Goal: Information Seeking & Learning: Get advice/opinions

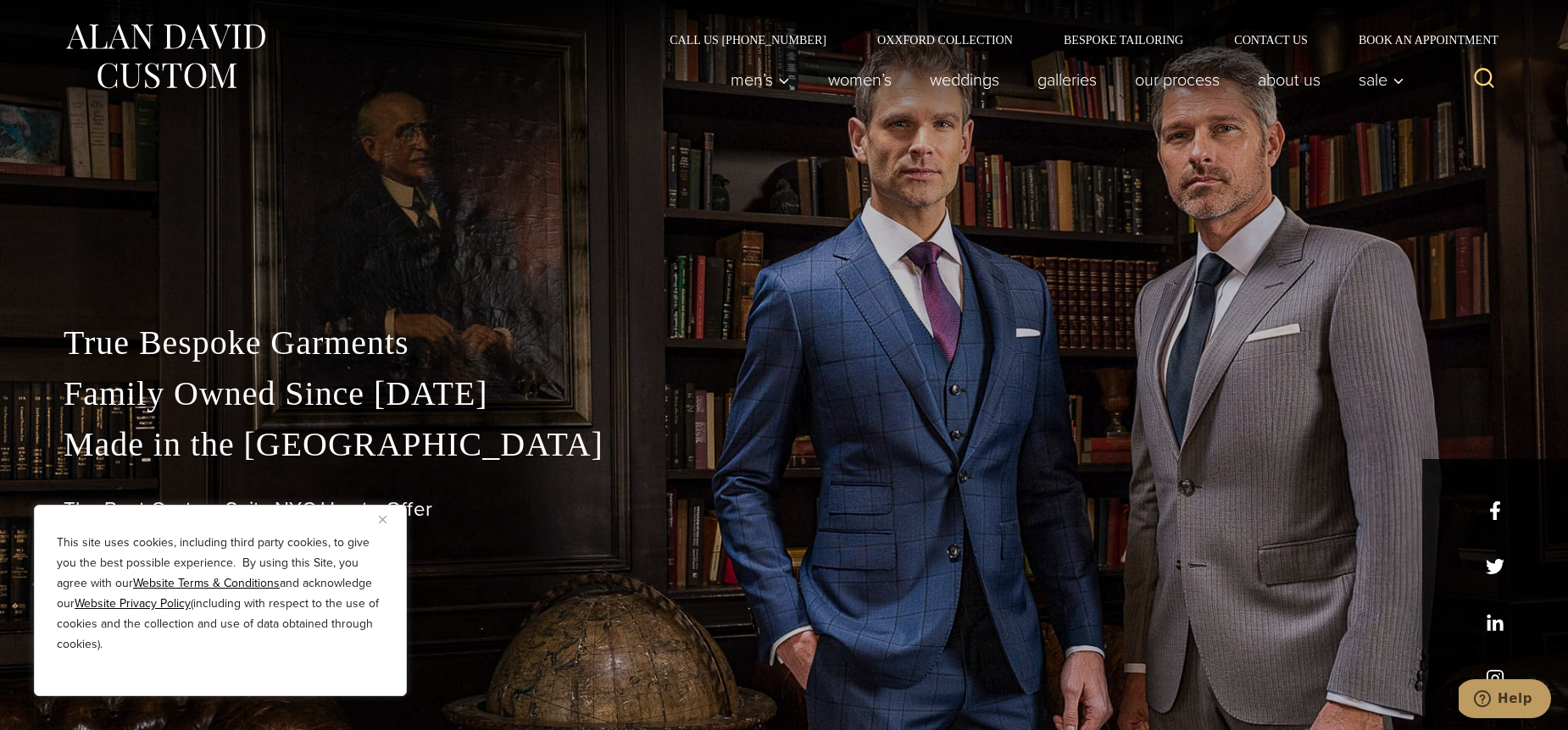
click at [391, 513] on button "Close" at bounding box center [389, 519] width 21 height 21
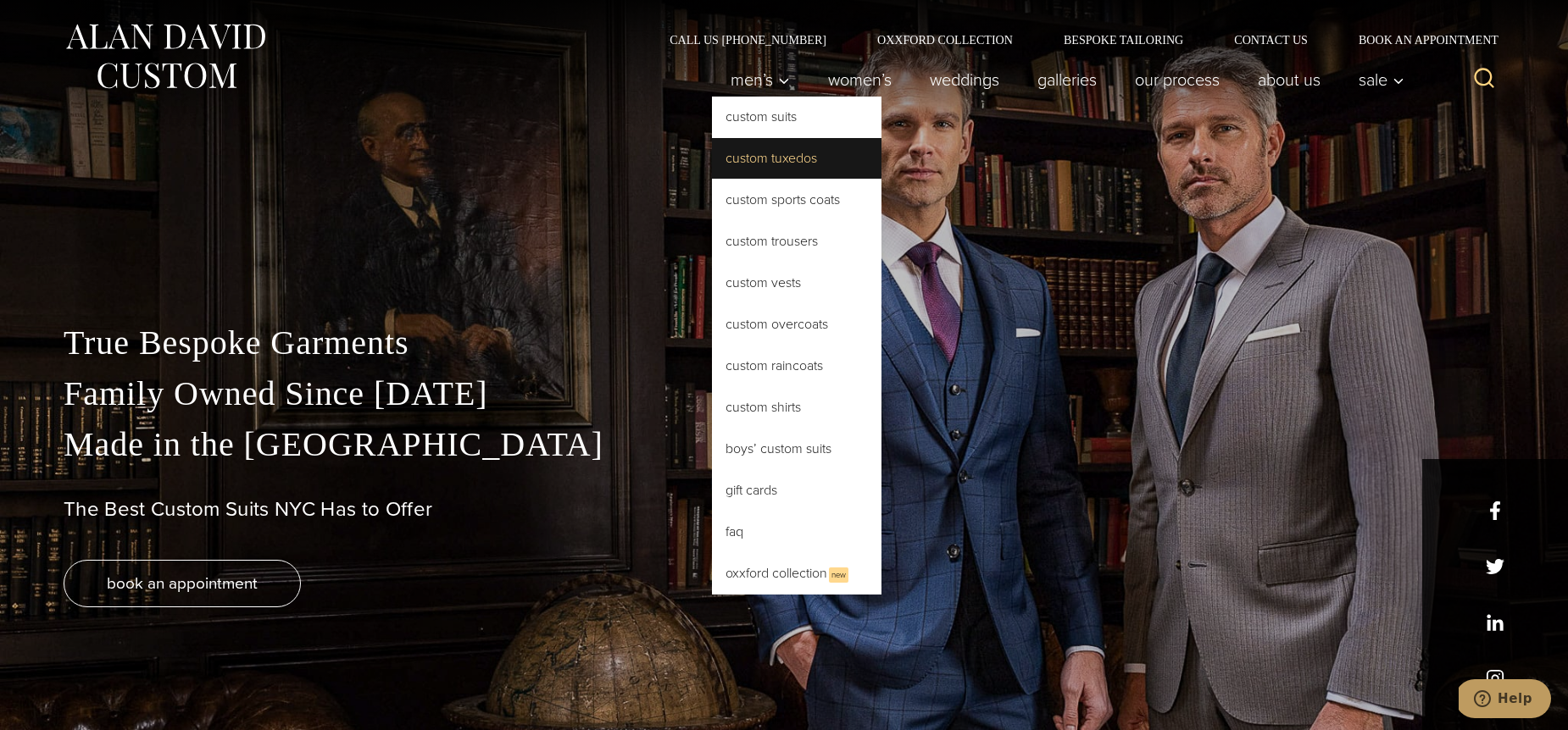
click at [761, 152] on link "Custom Tuxedos" at bounding box center [796, 158] width 170 height 40
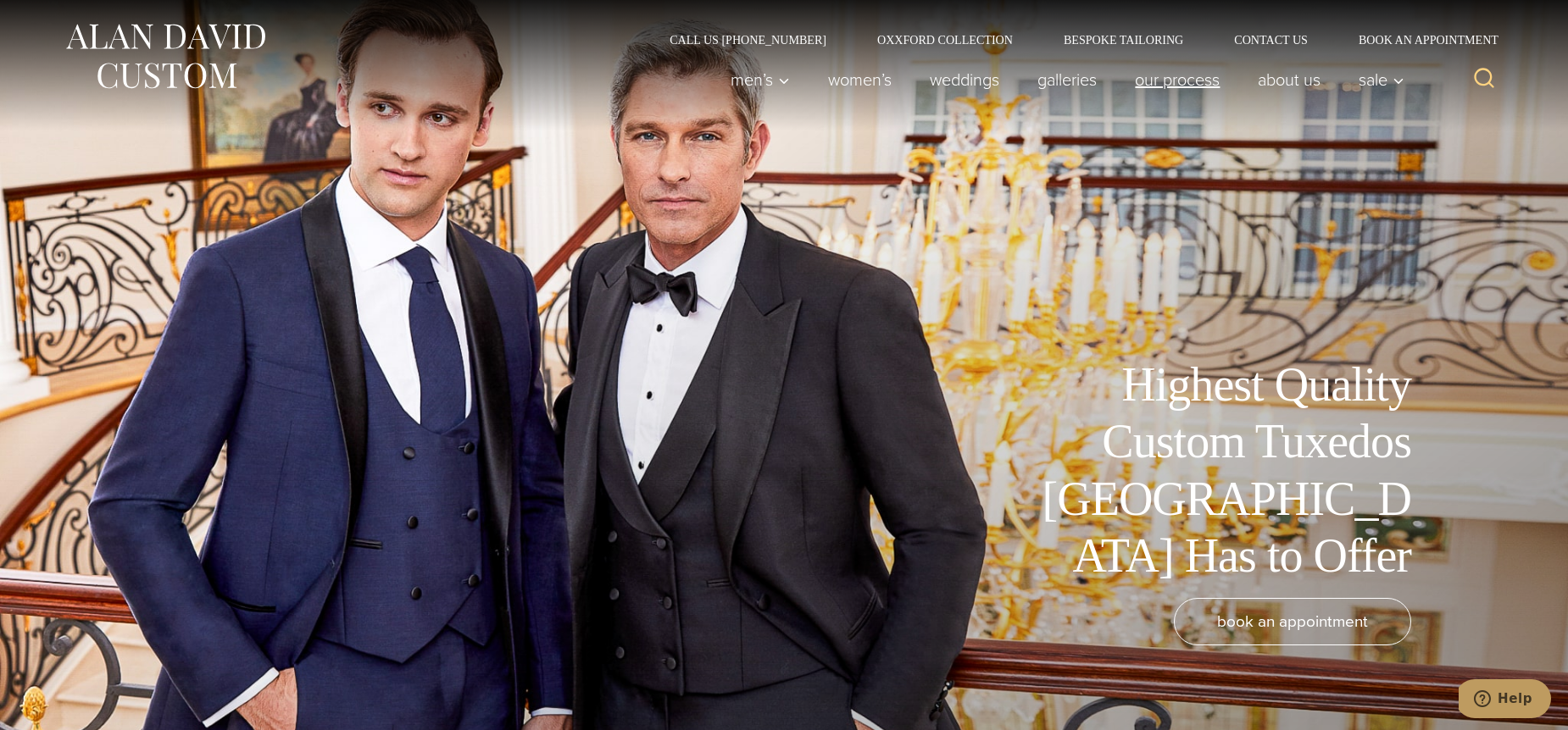
click at [1156, 79] on link "Our Process" at bounding box center [1176, 79] width 123 height 34
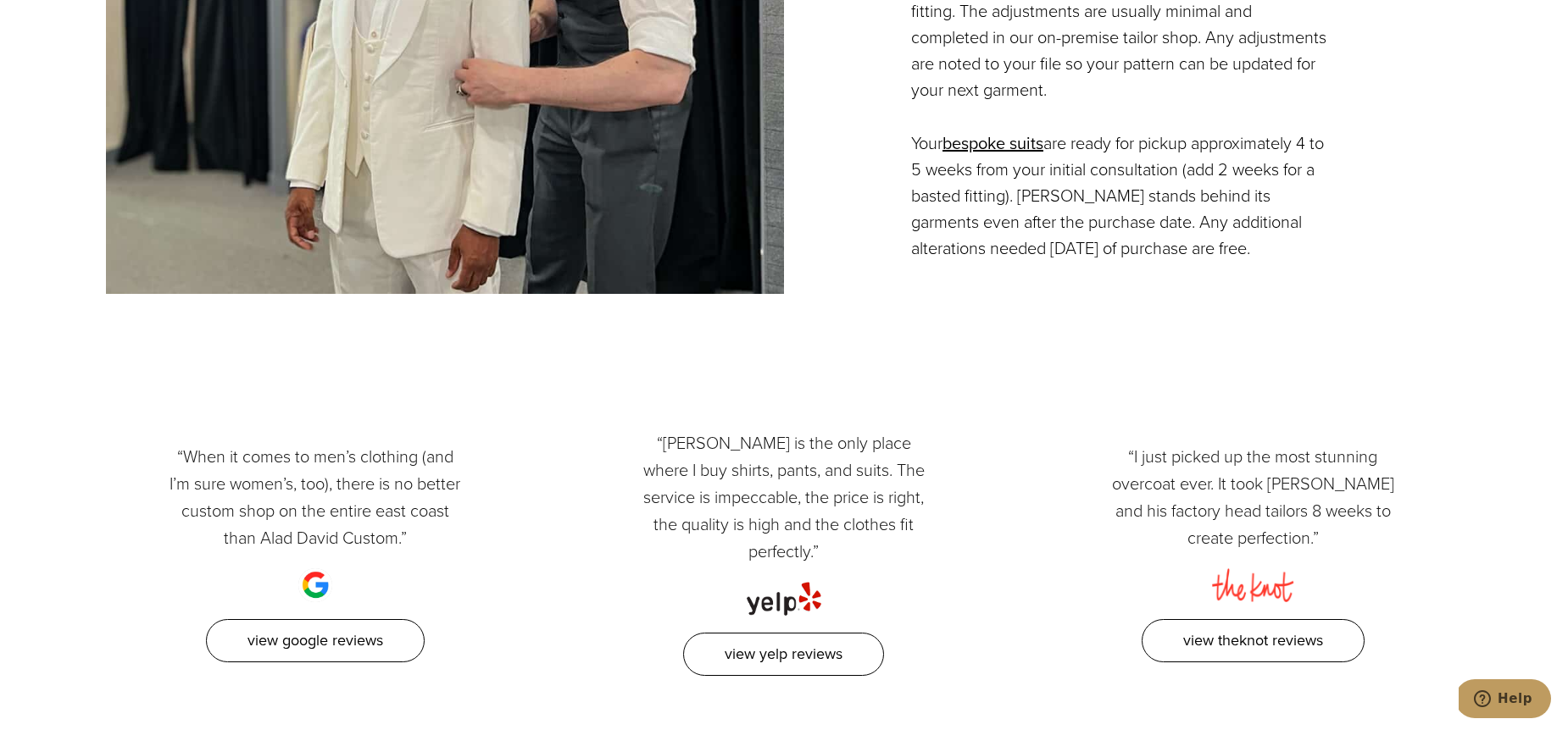
scroll to position [4461, 0]
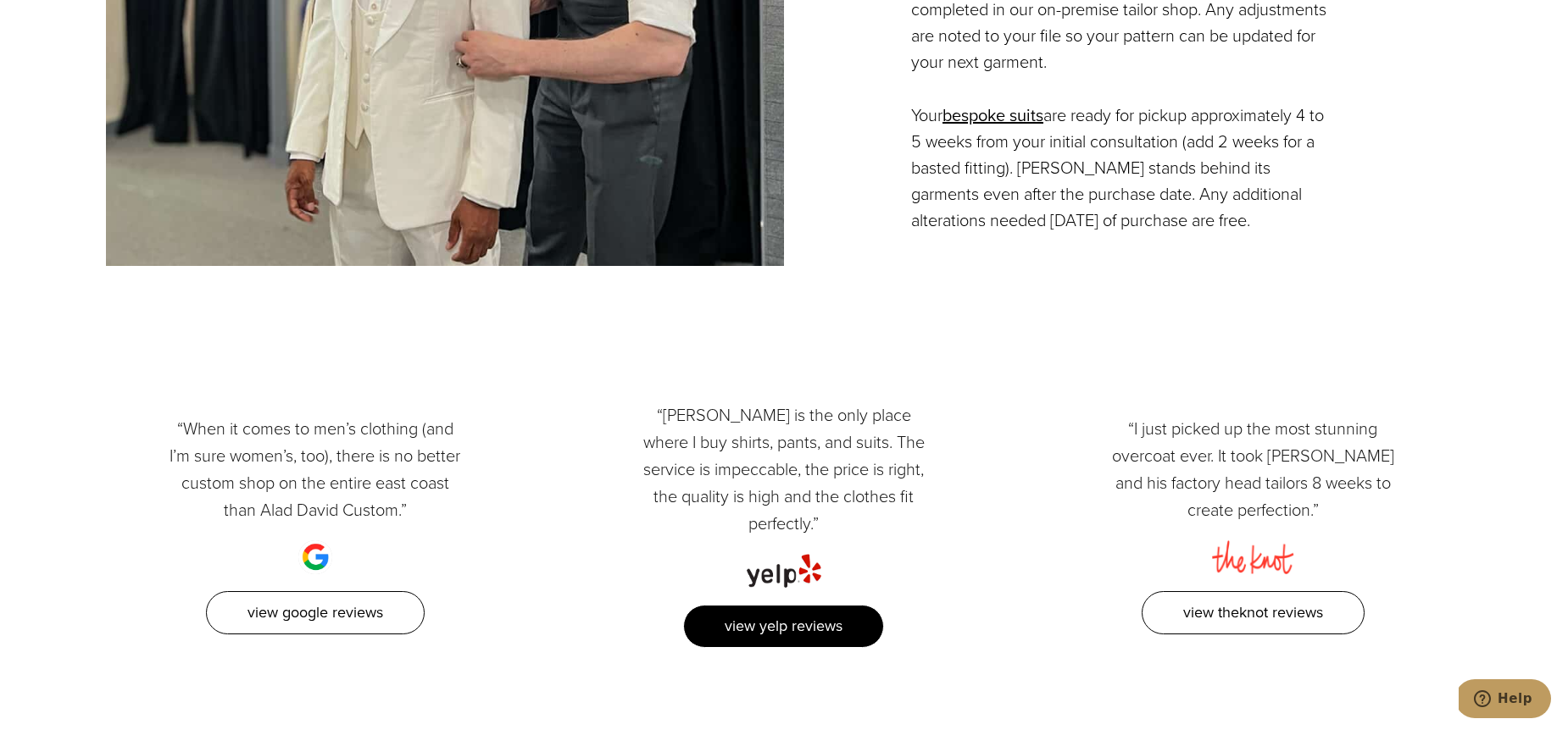
click at [811, 605] on link "View Yelp Reviews" at bounding box center [783, 627] width 201 height 43
click at [793, 605] on link "View Yelp Reviews" at bounding box center [783, 627] width 201 height 43
click at [802, 607] on link "View Yelp Reviews" at bounding box center [783, 627] width 201 height 43
